Goal: Register for event/course

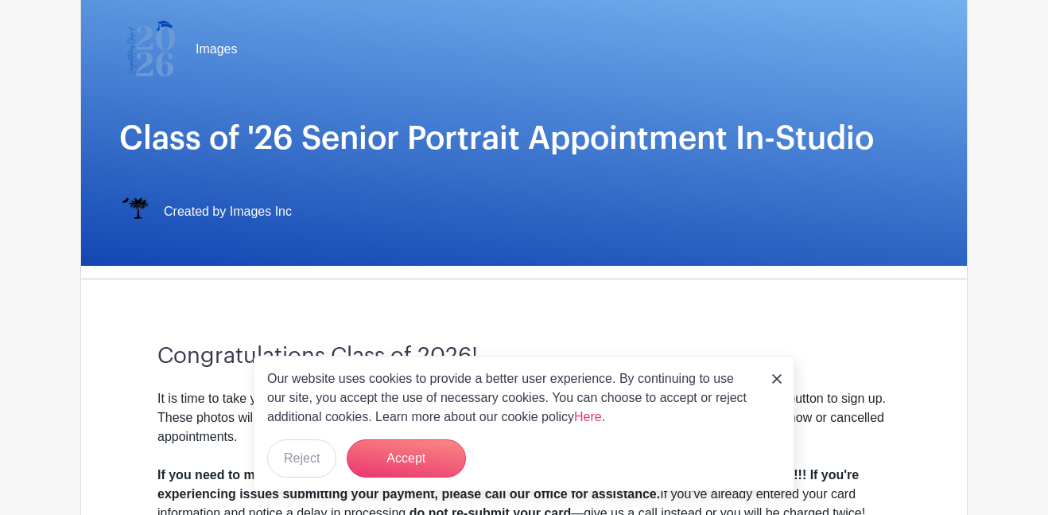
scroll to position [148, 0]
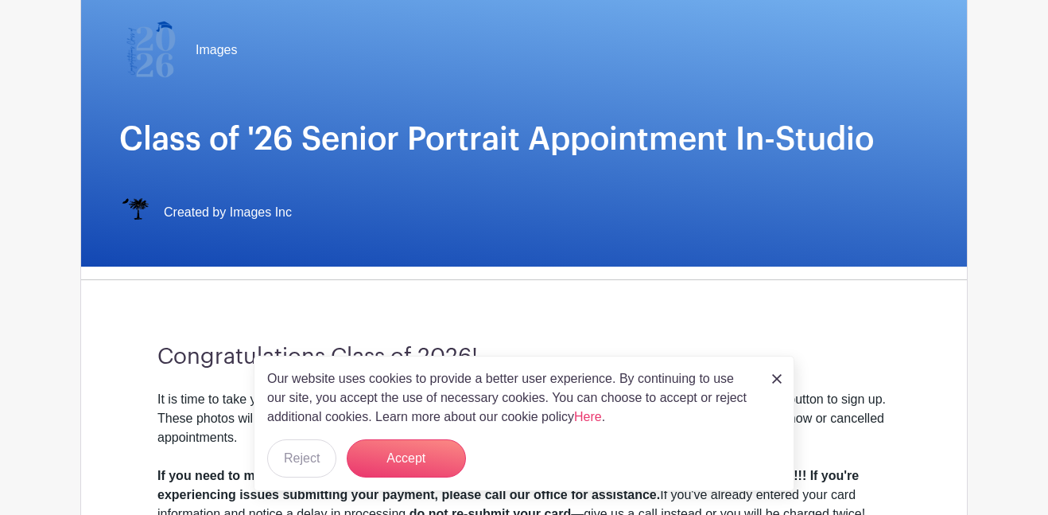
click at [783, 386] on div "Our website uses cookies to provide a better user experience. By continuing to …" at bounding box center [524, 422] width 541 height 135
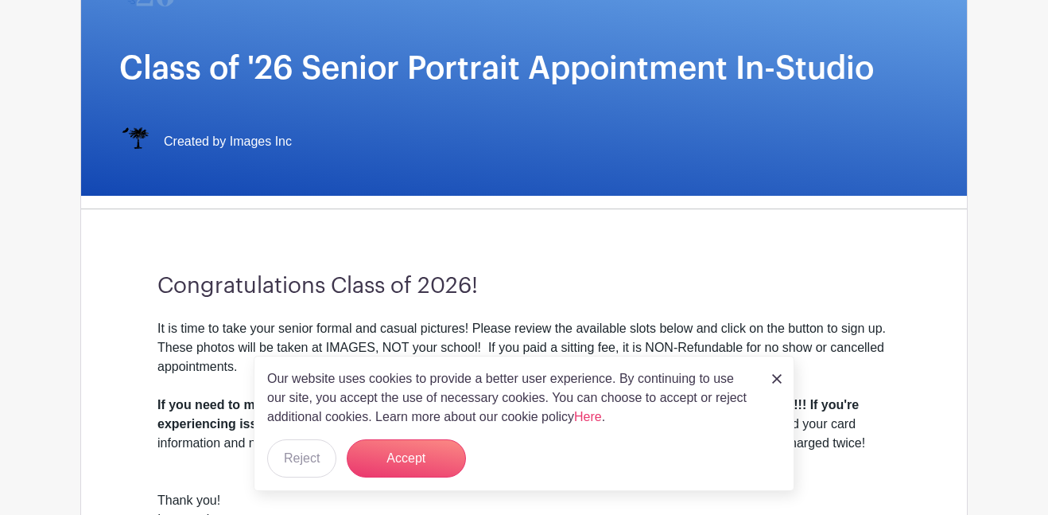
scroll to position [225, 0]
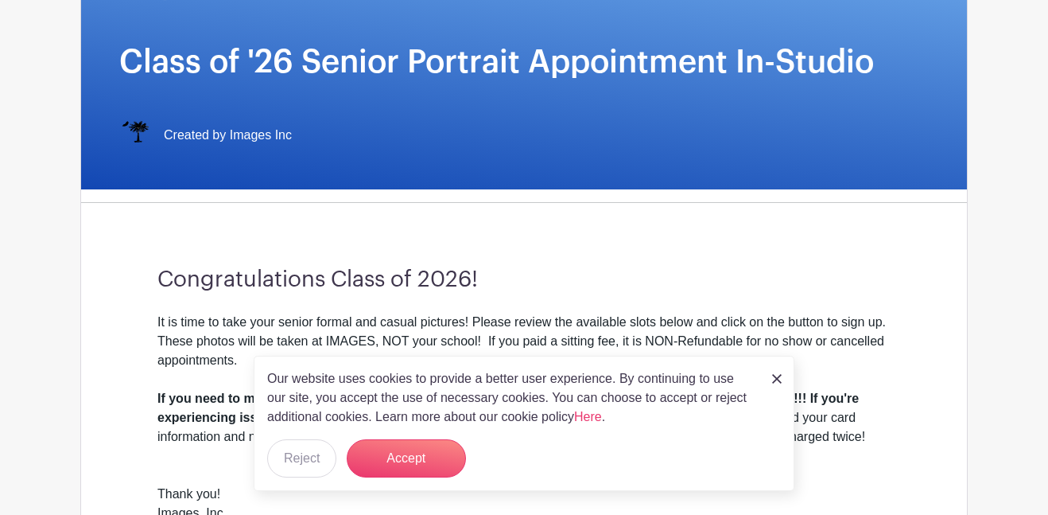
click at [777, 379] on img at bounding box center [777, 379] width 10 height 10
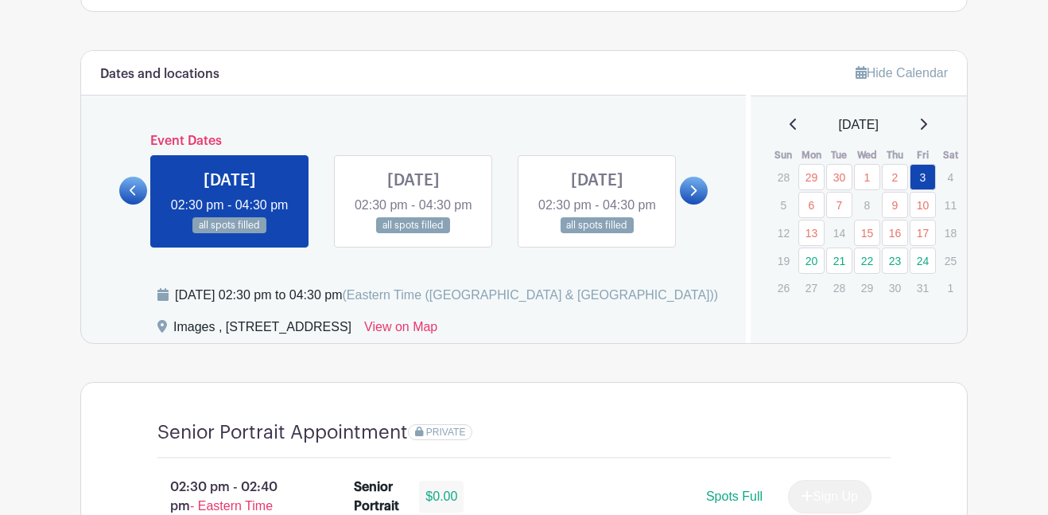
scroll to position [813, 0]
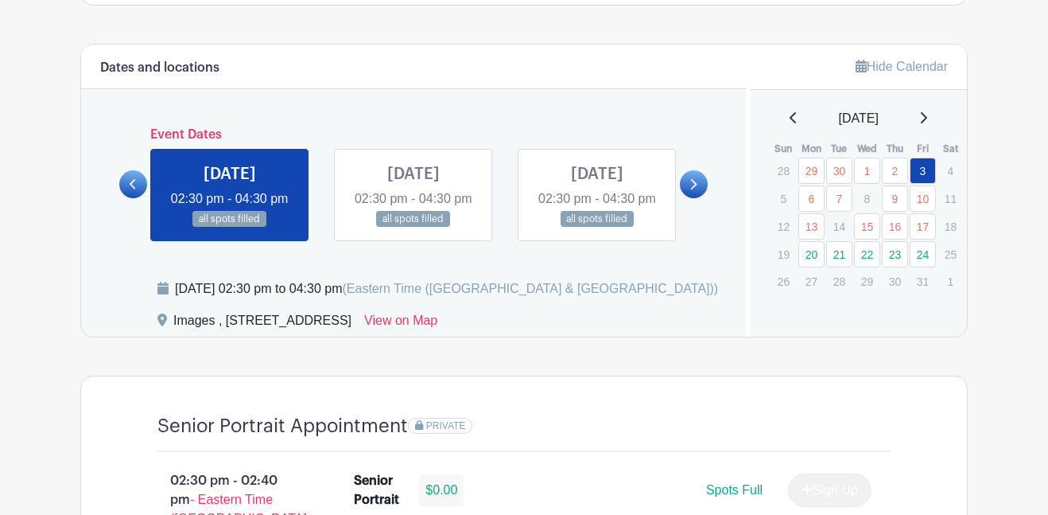
click at [694, 190] on icon at bounding box center [693, 184] width 7 height 12
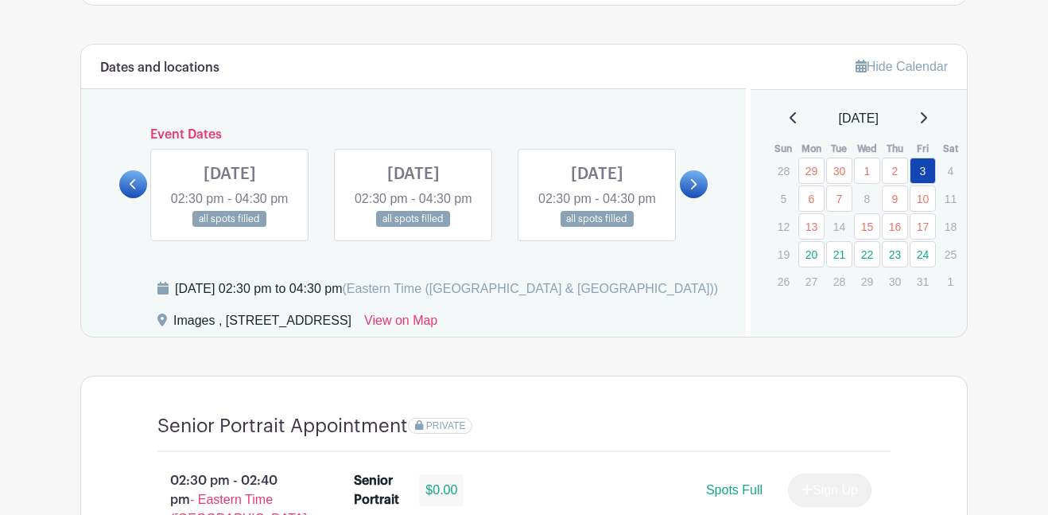
click at [693, 190] on icon at bounding box center [693, 184] width 7 height 12
click at [230, 227] on link at bounding box center [230, 227] width 0 height 0
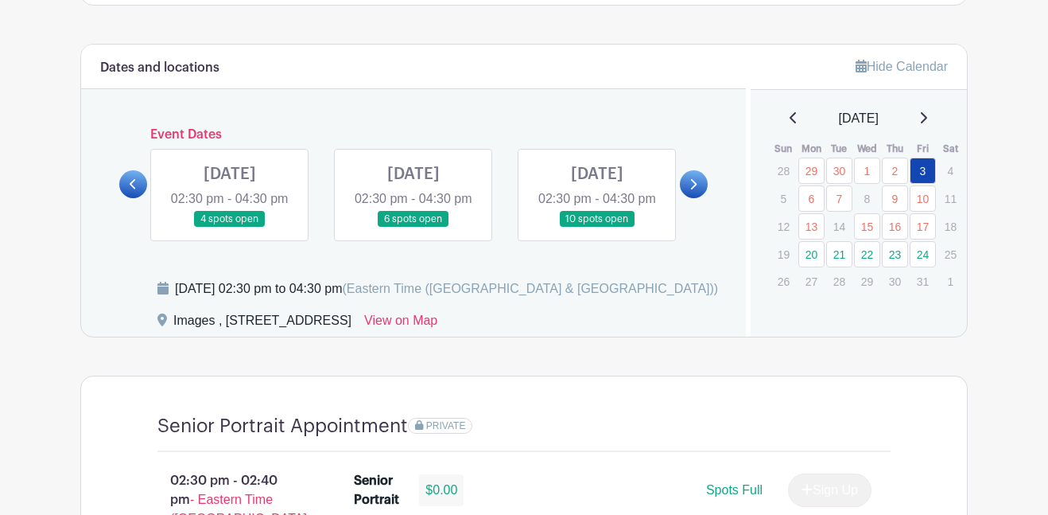
click at [230, 227] on link at bounding box center [230, 227] width 0 height 0
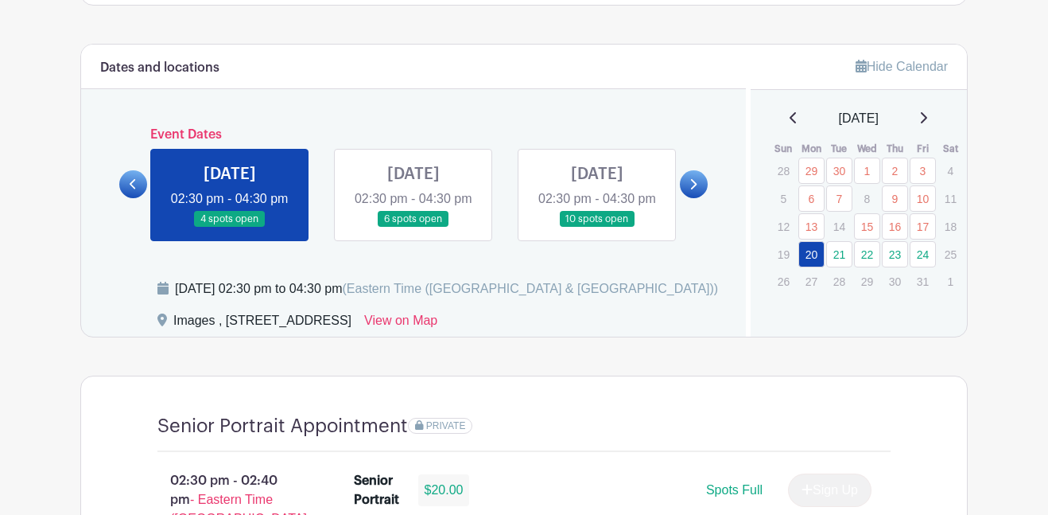
click at [230, 227] on link at bounding box center [230, 227] width 0 height 0
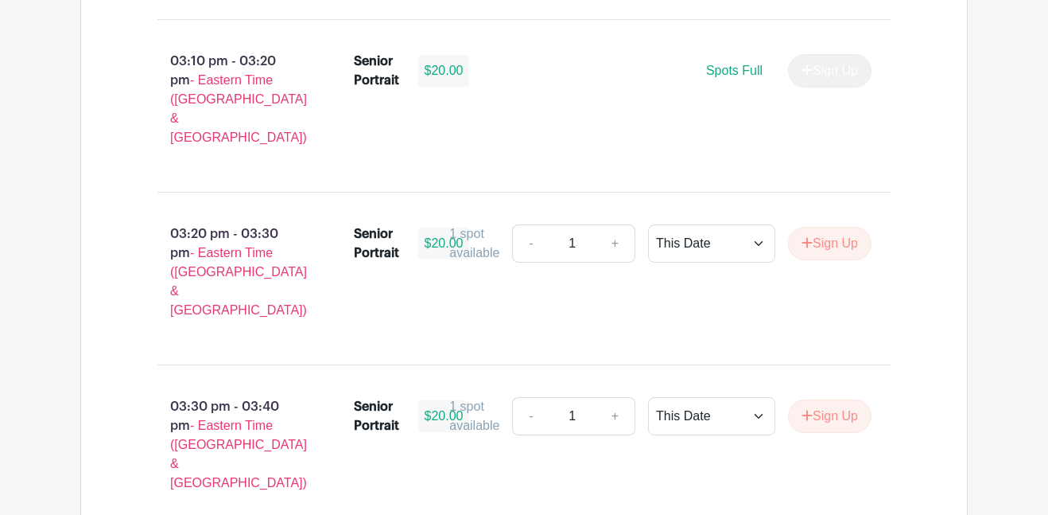
scroll to position [1921, 0]
click at [826, 228] on button "Sign Up" at bounding box center [830, 244] width 84 height 33
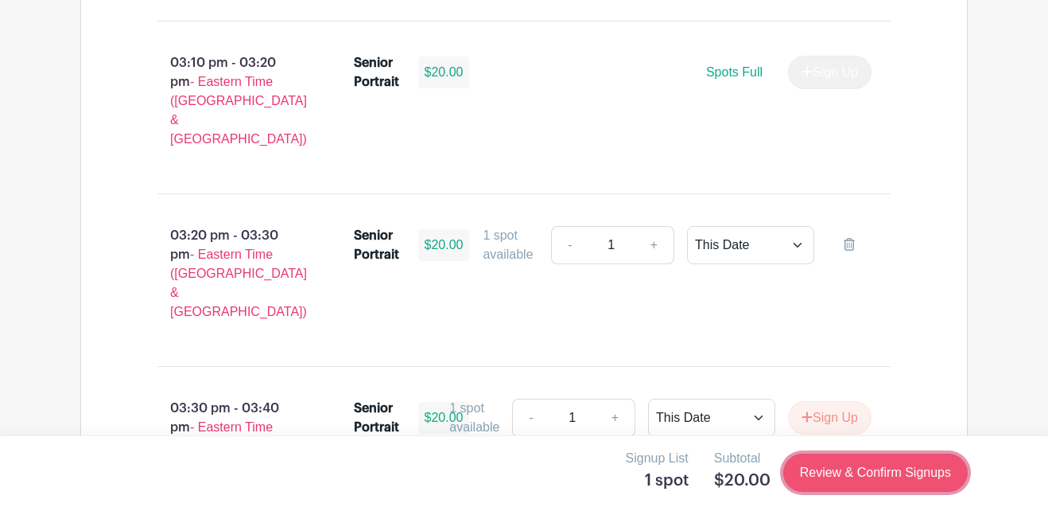
click at [833, 480] on link "Review & Confirm Signups" at bounding box center [875, 472] width 185 height 38
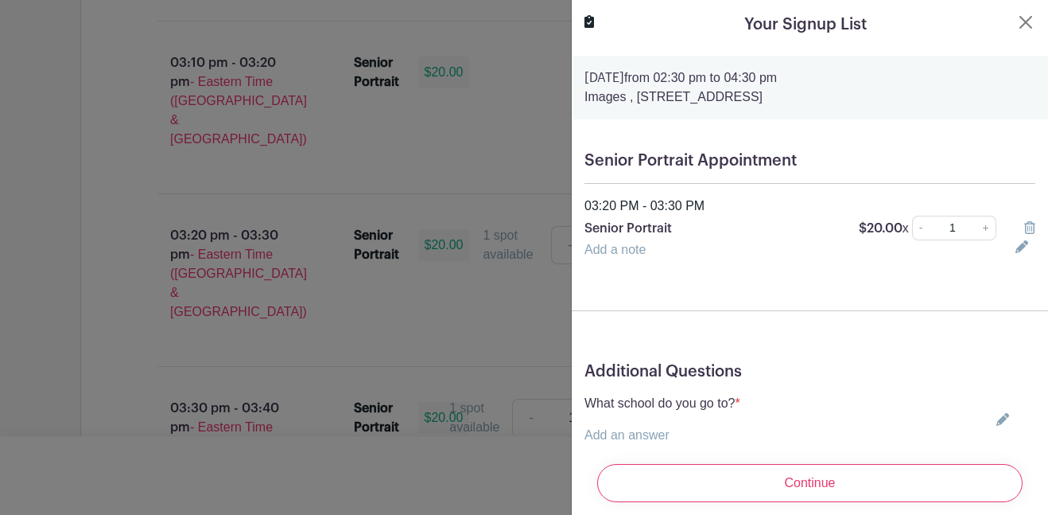
scroll to position [45, 0]
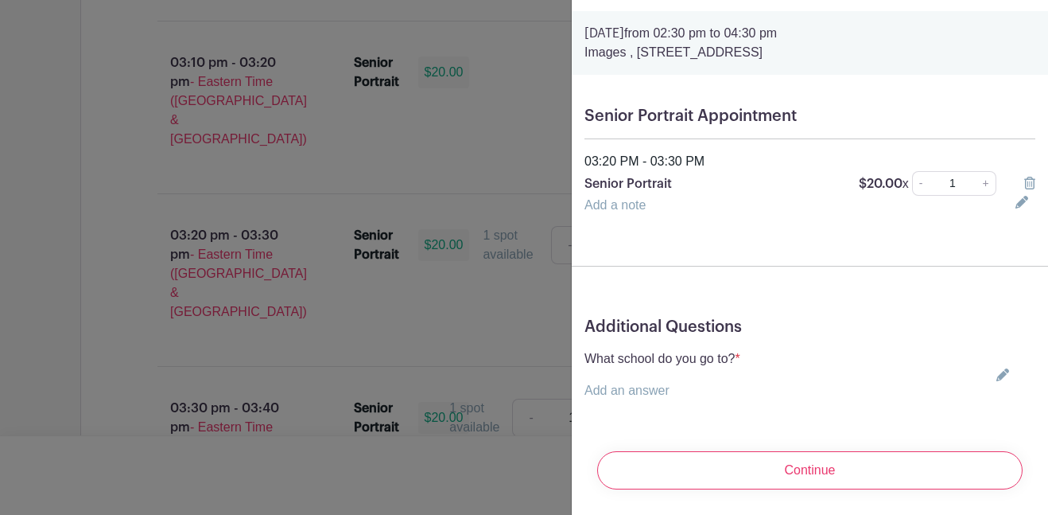
click at [656, 394] on link "Add an answer" at bounding box center [627, 390] width 85 height 14
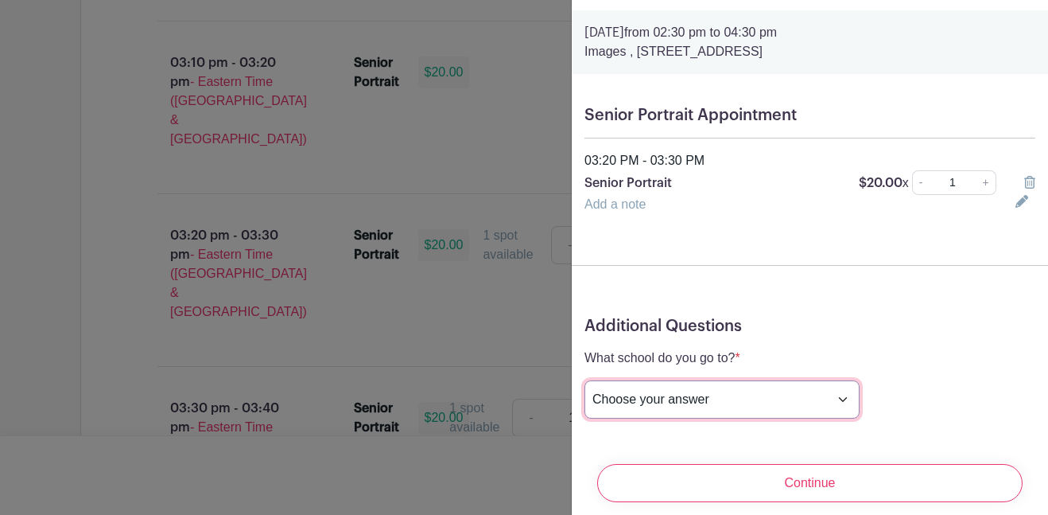
click at [688, 399] on select "Choose your answer [GEOGRAPHIC_DATA] High [PERSON_NAME] High [PERSON_NAME] High…" at bounding box center [722, 399] width 275 height 38
select select "3938"
click at [585, 381] on select "Choose your answer [GEOGRAPHIC_DATA] High [PERSON_NAME] High [PERSON_NAME] High…" at bounding box center [722, 399] width 275 height 38
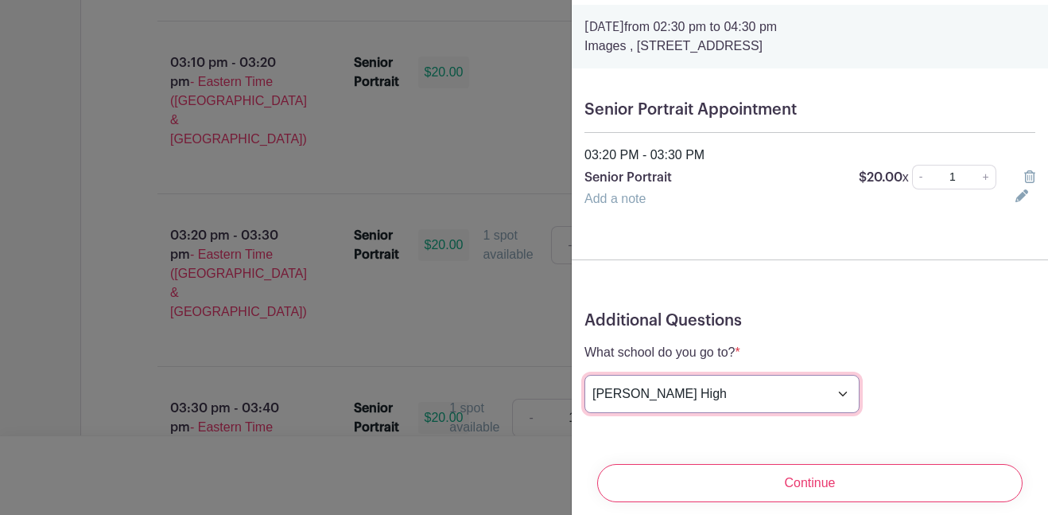
scroll to position [64, 0]
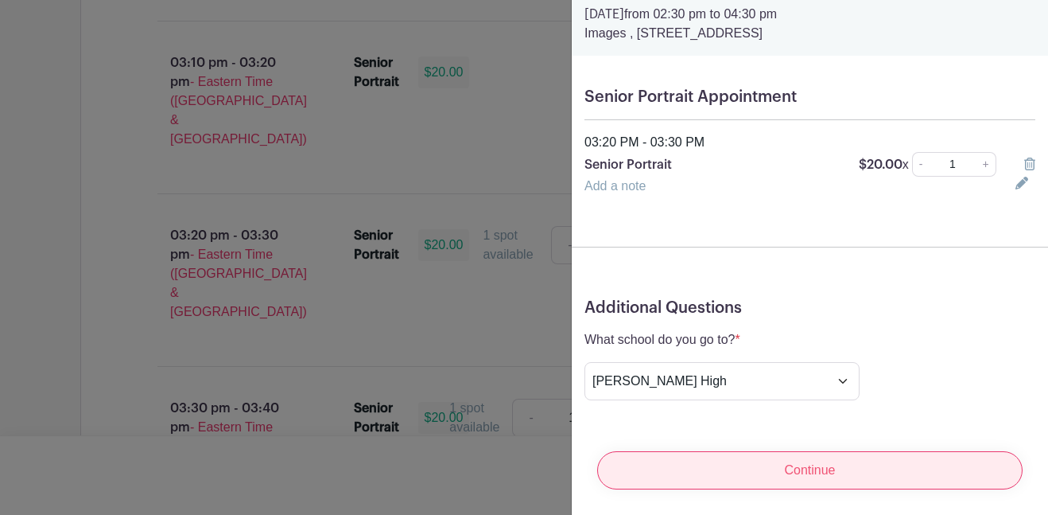
click at [833, 474] on input "Continue" at bounding box center [809, 470] width 425 height 38
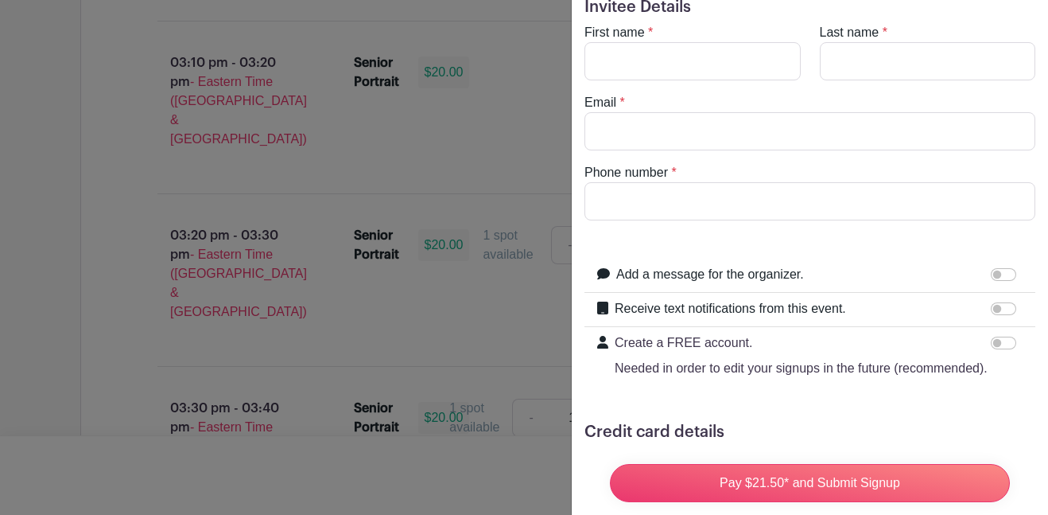
scroll to position [0, 0]
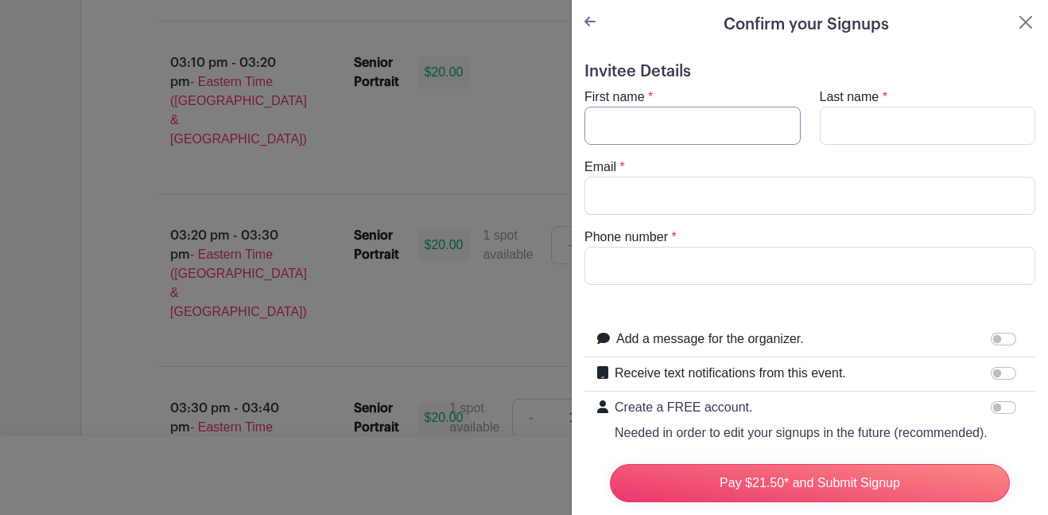
click at [744, 135] on input "First name" at bounding box center [693, 126] width 216 height 38
type input "[PERSON_NAME]"
click at [916, 109] on input "Last name" at bounding box center [928, 126] width 216 height 38
type input "[PERSON_NAME]"
click at [917, 190] on input "Email" at bounding box center [810, 196] width 451 height 38
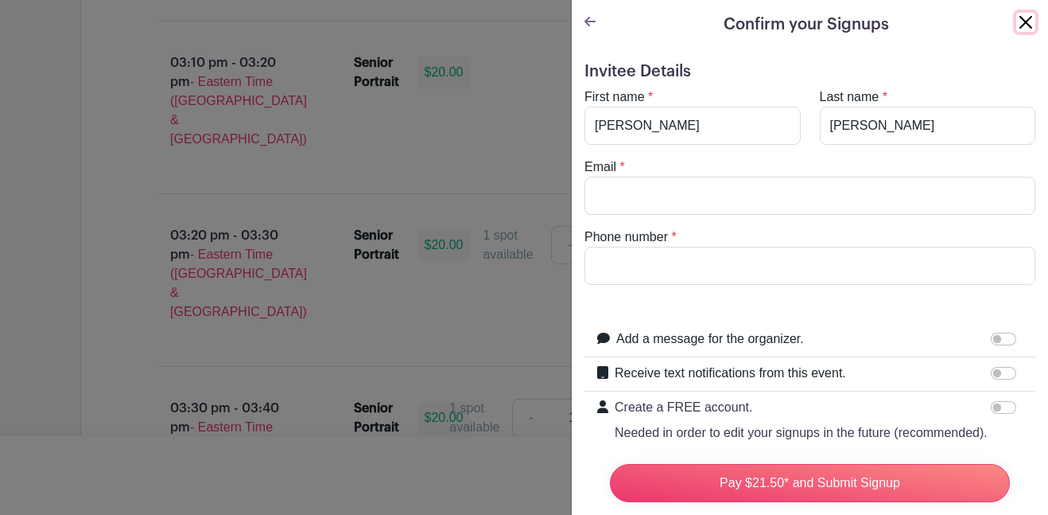
click at [1018, 23] on button "Close" at bounding box center [1025, 22] width 19 height 19
